Goal: Go to known website: Access a specific website the user already knows

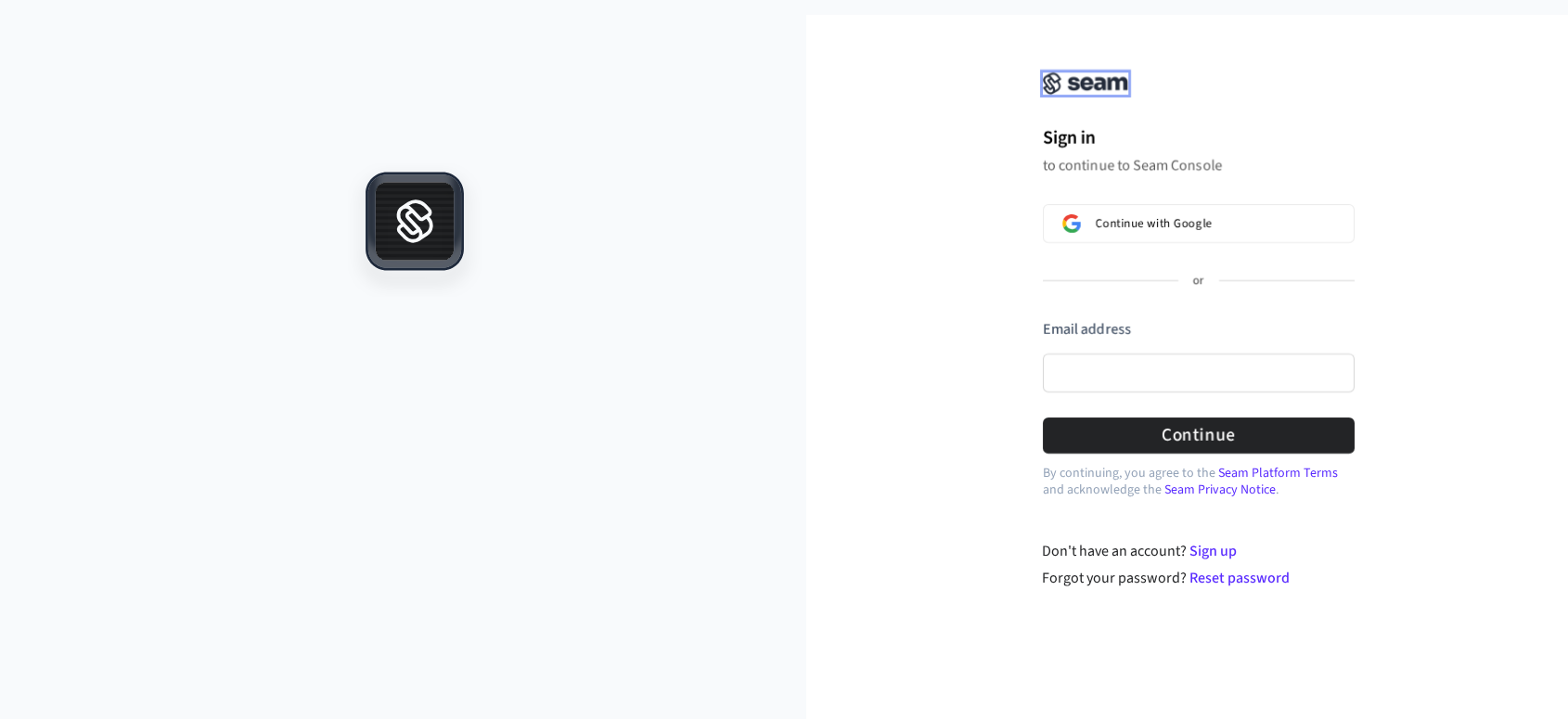
click at [1119, 91] on img at bounding box center [1085, 83] width 86 height 22
